Goal: Check status: Check status

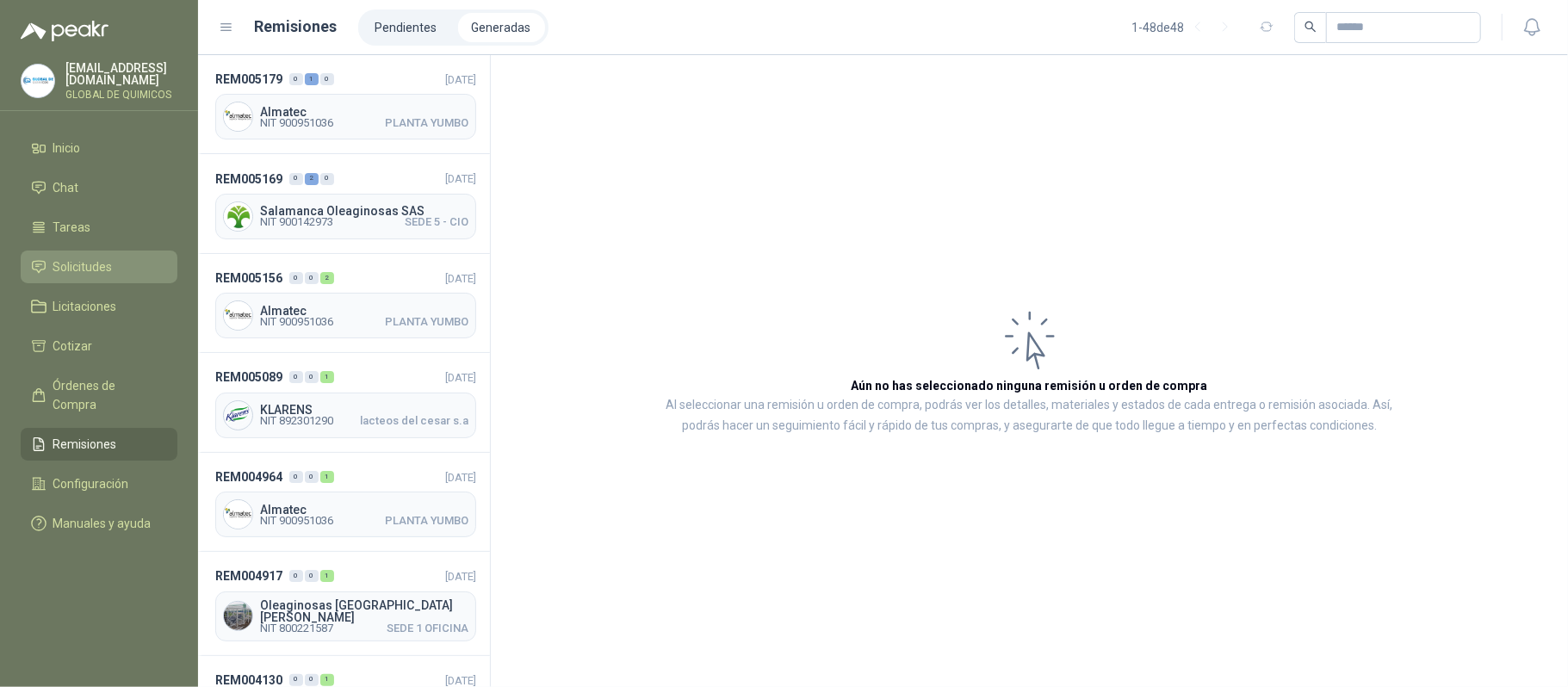
click at [94, 264] on span "Solicitudes" at bounding box center [83, 266] width 59 height 19
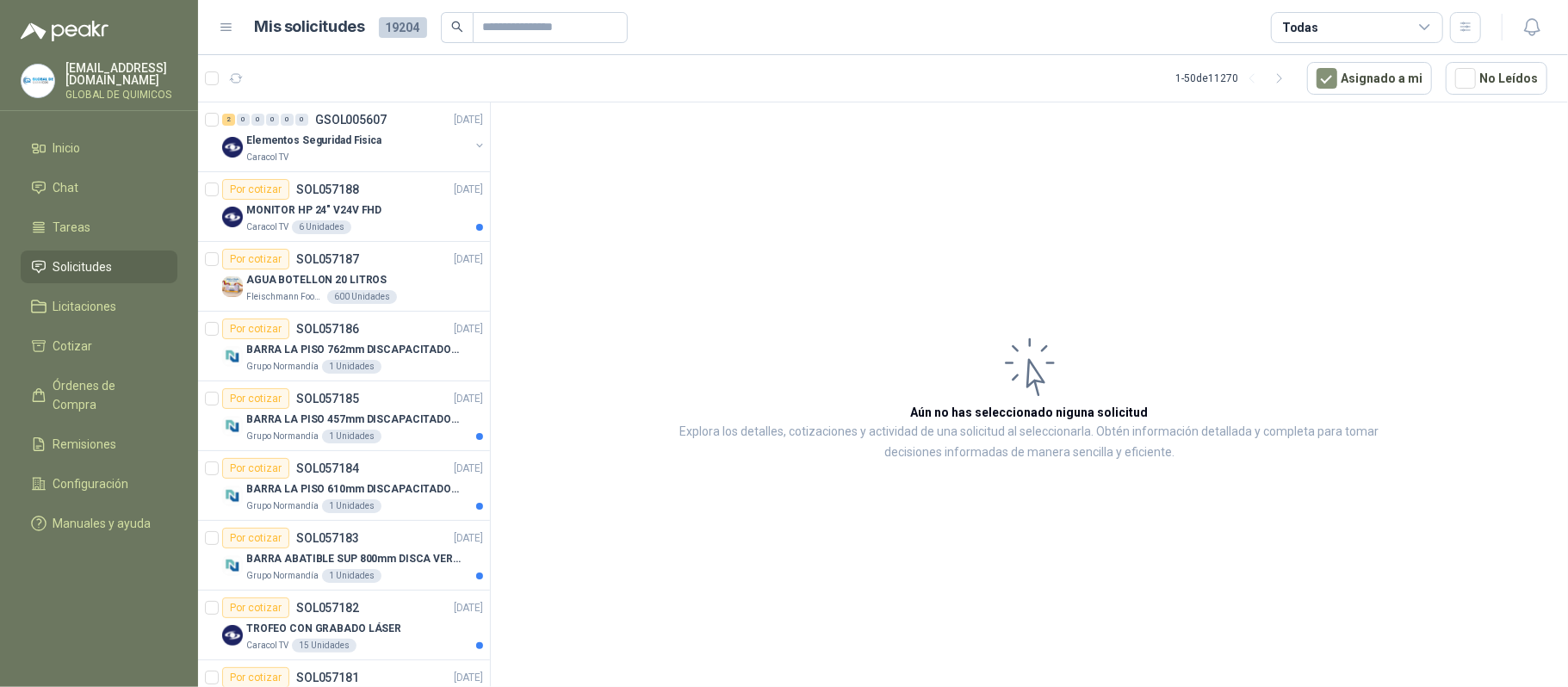
click at [1402, 31] on div "Todas" at bounding box center [1357, 27] width 172 height 31
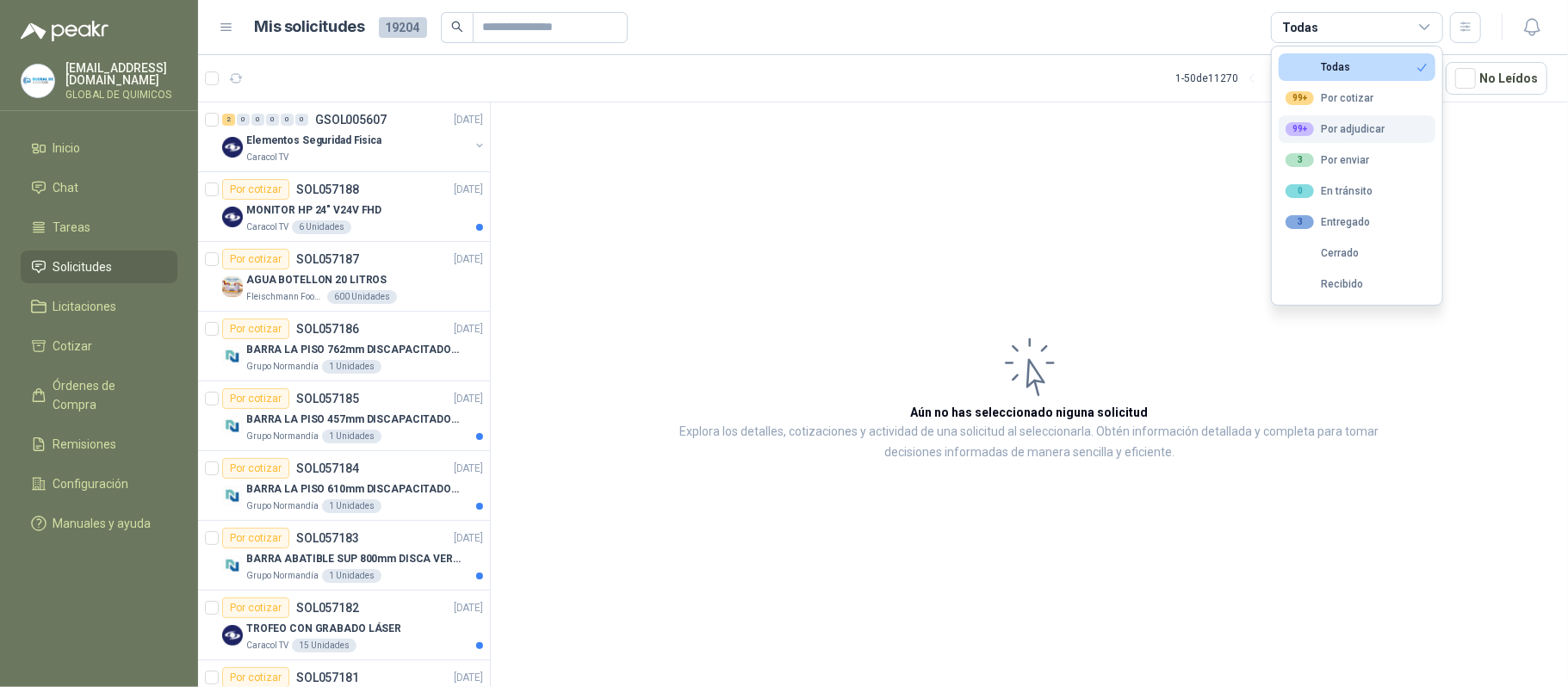
click at [1372, 127] on div "99+ Por adjudicar" at bounding box center [1335, 128] width 99 height 13
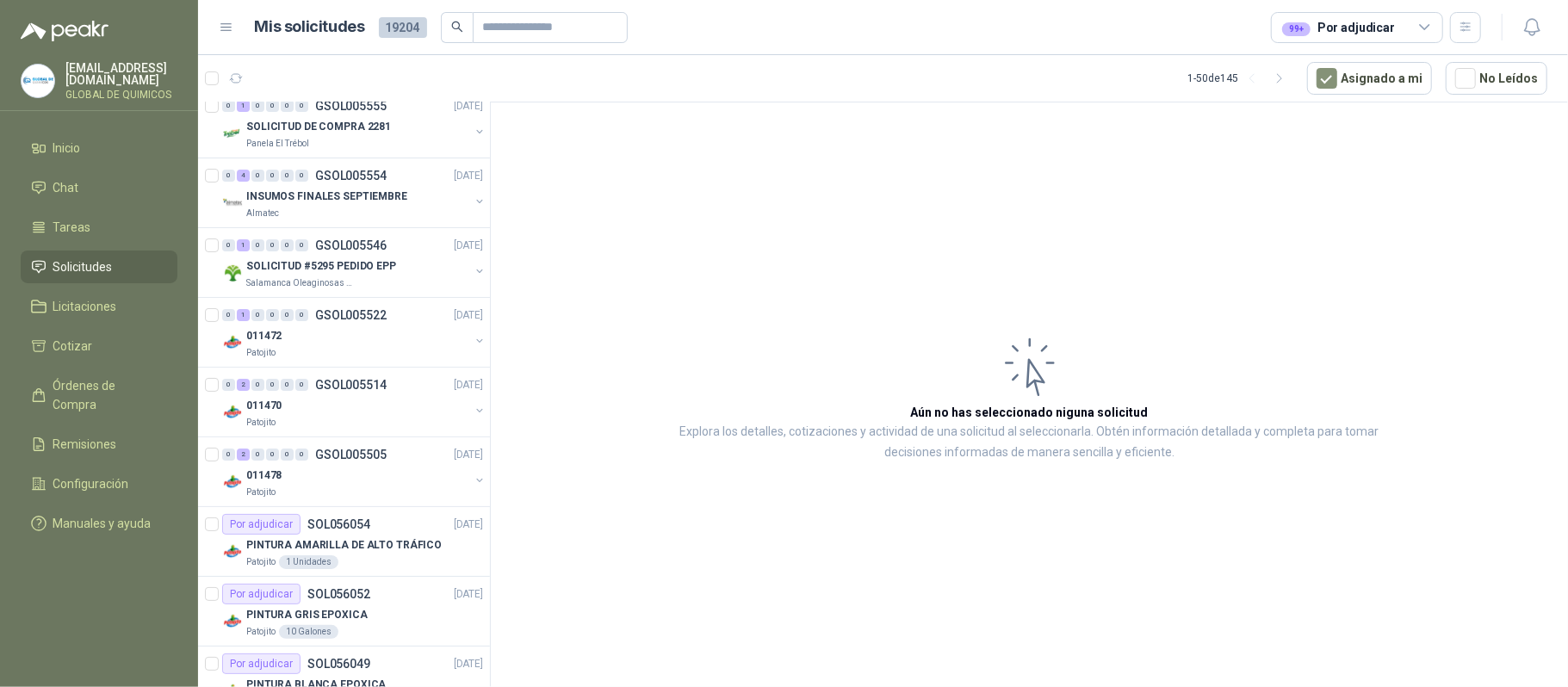
scroll to position [97, 0]
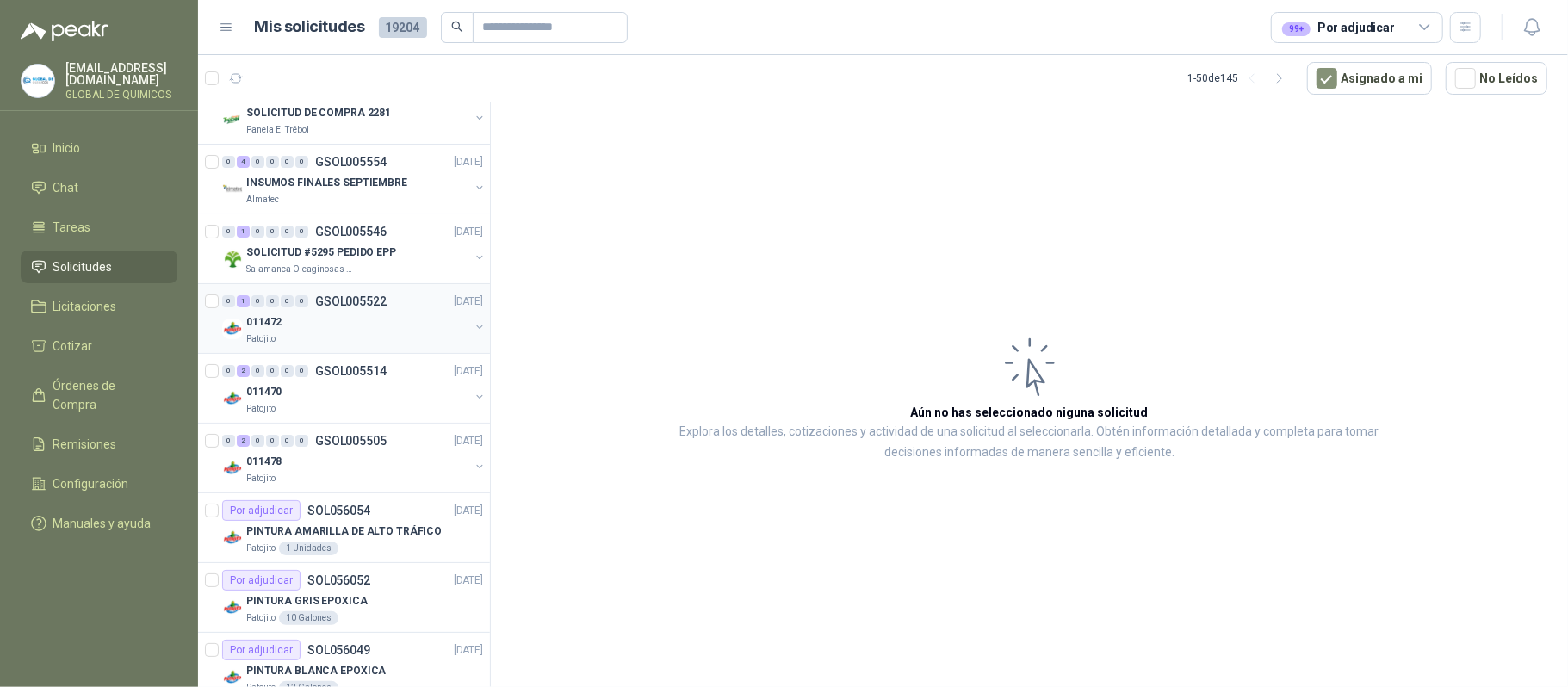
click at [456, 335] on div "011472 Patojito" at bounding box center [354, 329] width 265 height 34
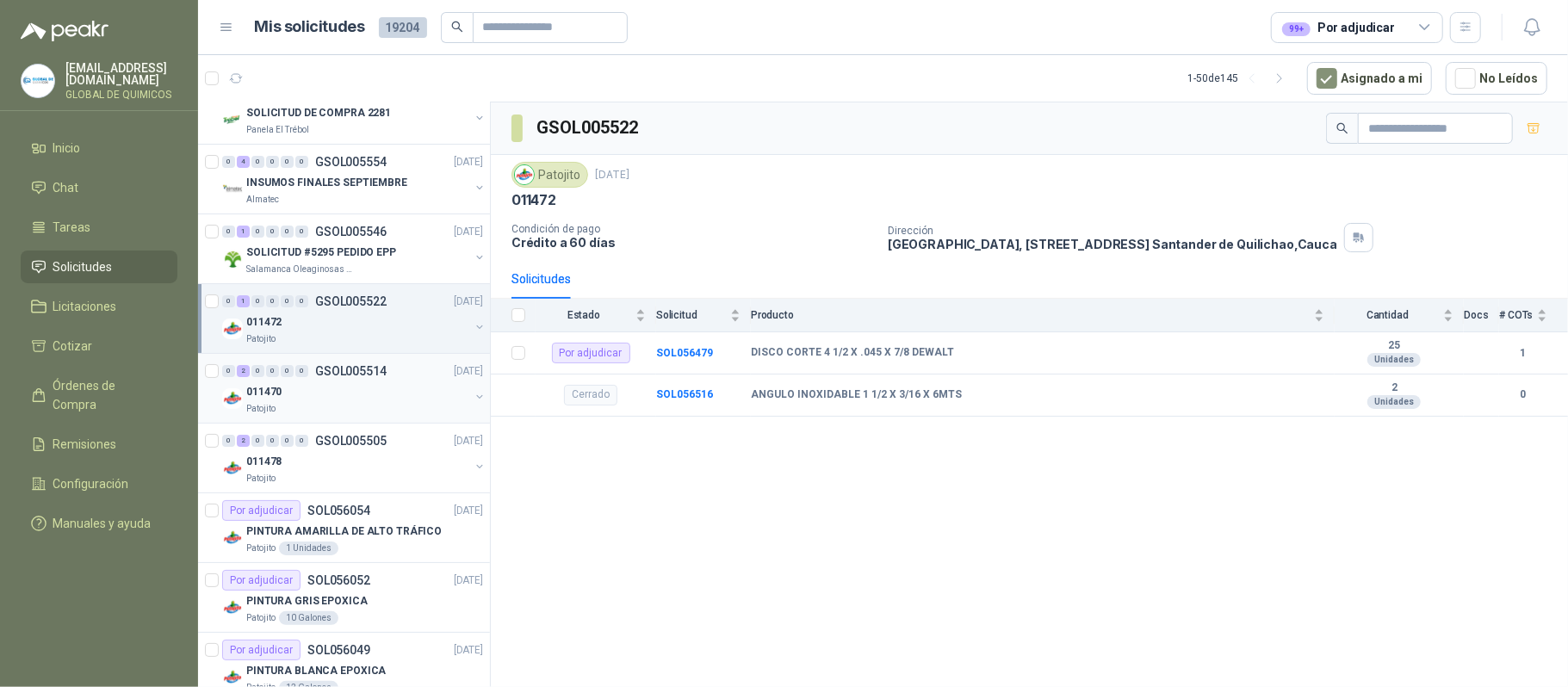
click at [456, 408] on div "011470 Patojito" at bounding box center [354, 398] width 265 height 34
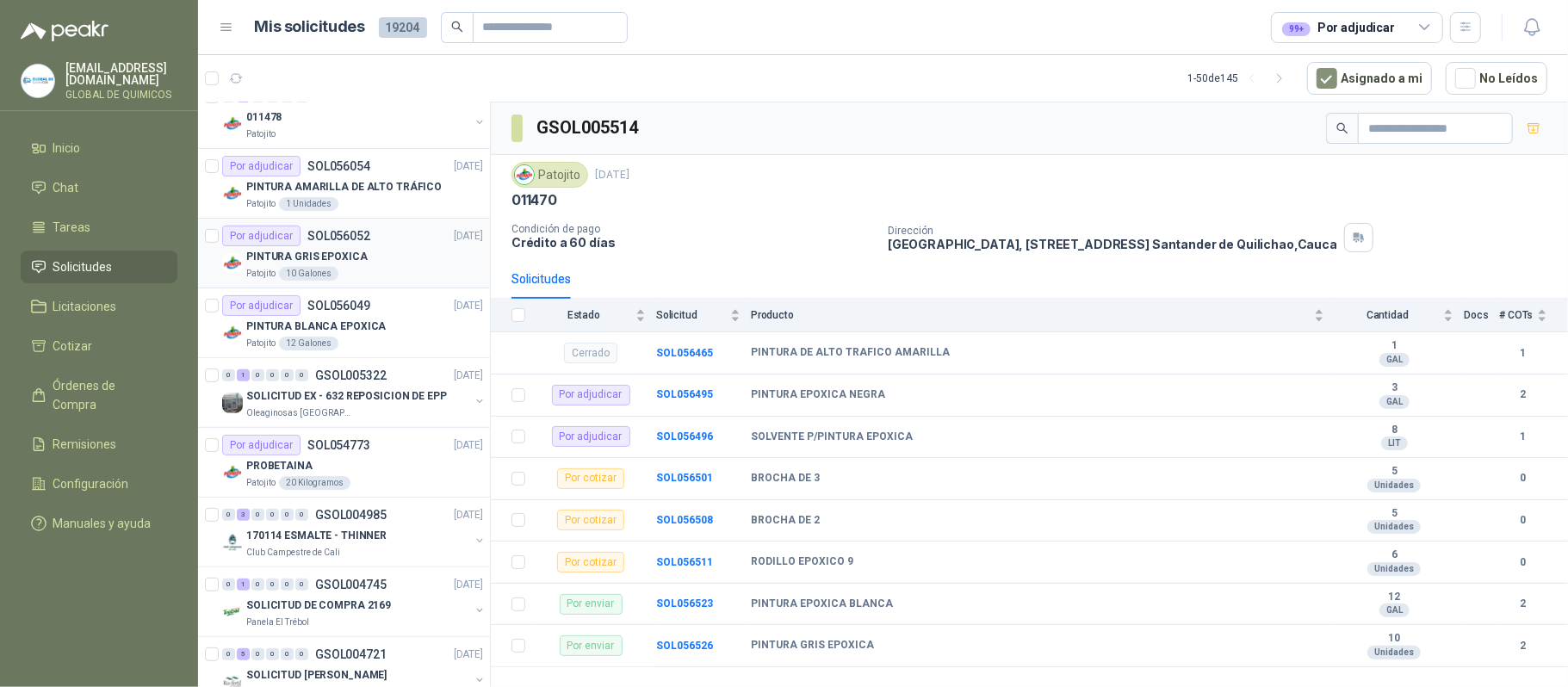
scroll to position [556, 0]
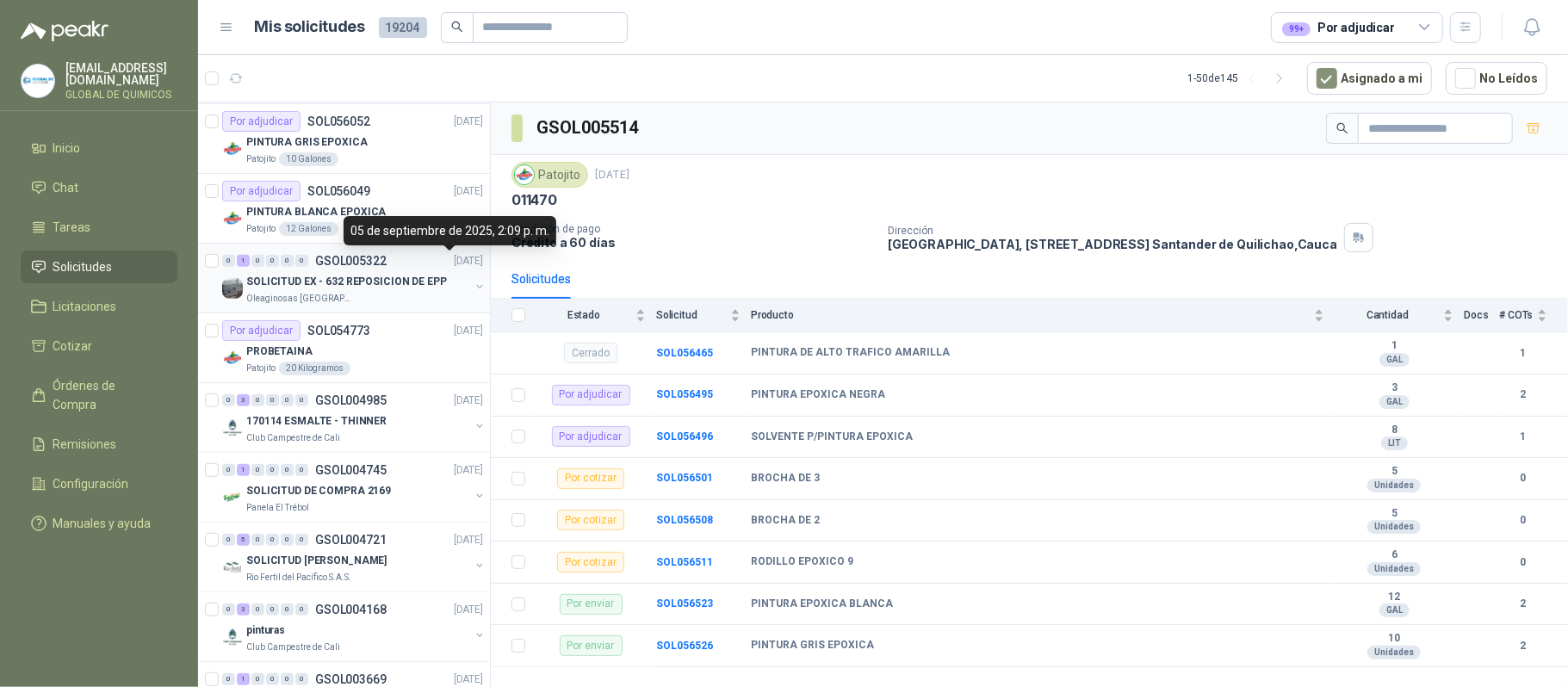
click at [458, 269] on p "[DATE]" at bounding box center [468, 261] width 30 height 16
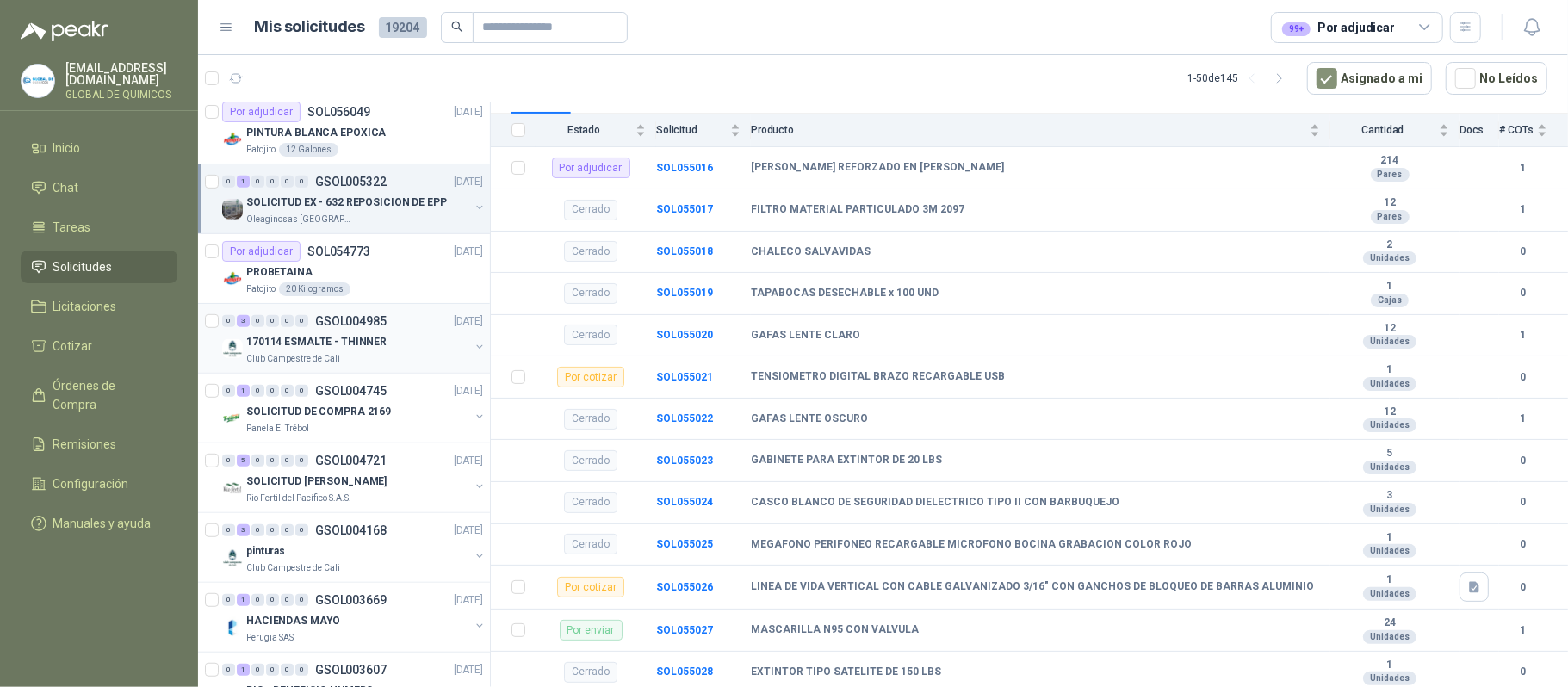
scroll to position [672, 0]
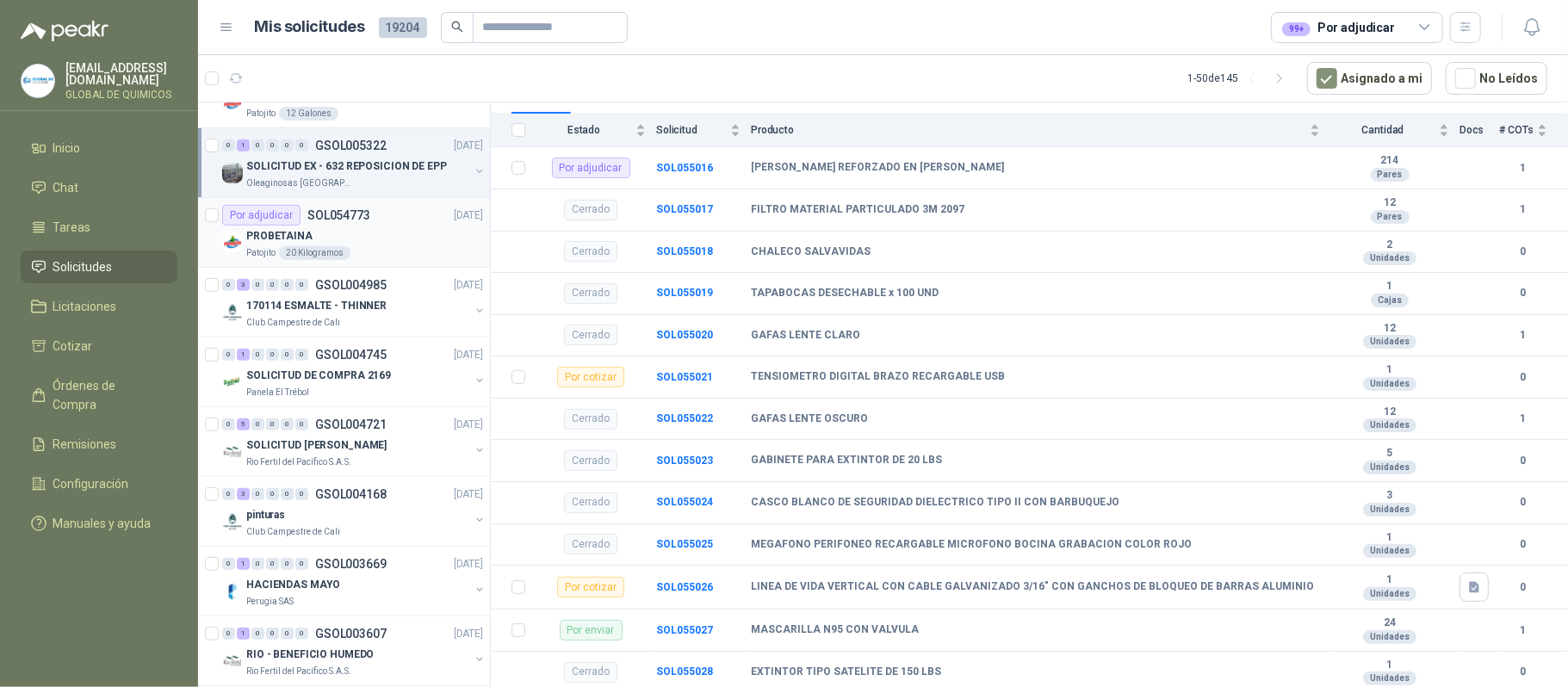
click at [436, 241] on div "PROBETAINA" at bounding box center [365, 236] width 237 height 21
